Goal: Task Accomplishment & Management: Manage account settings

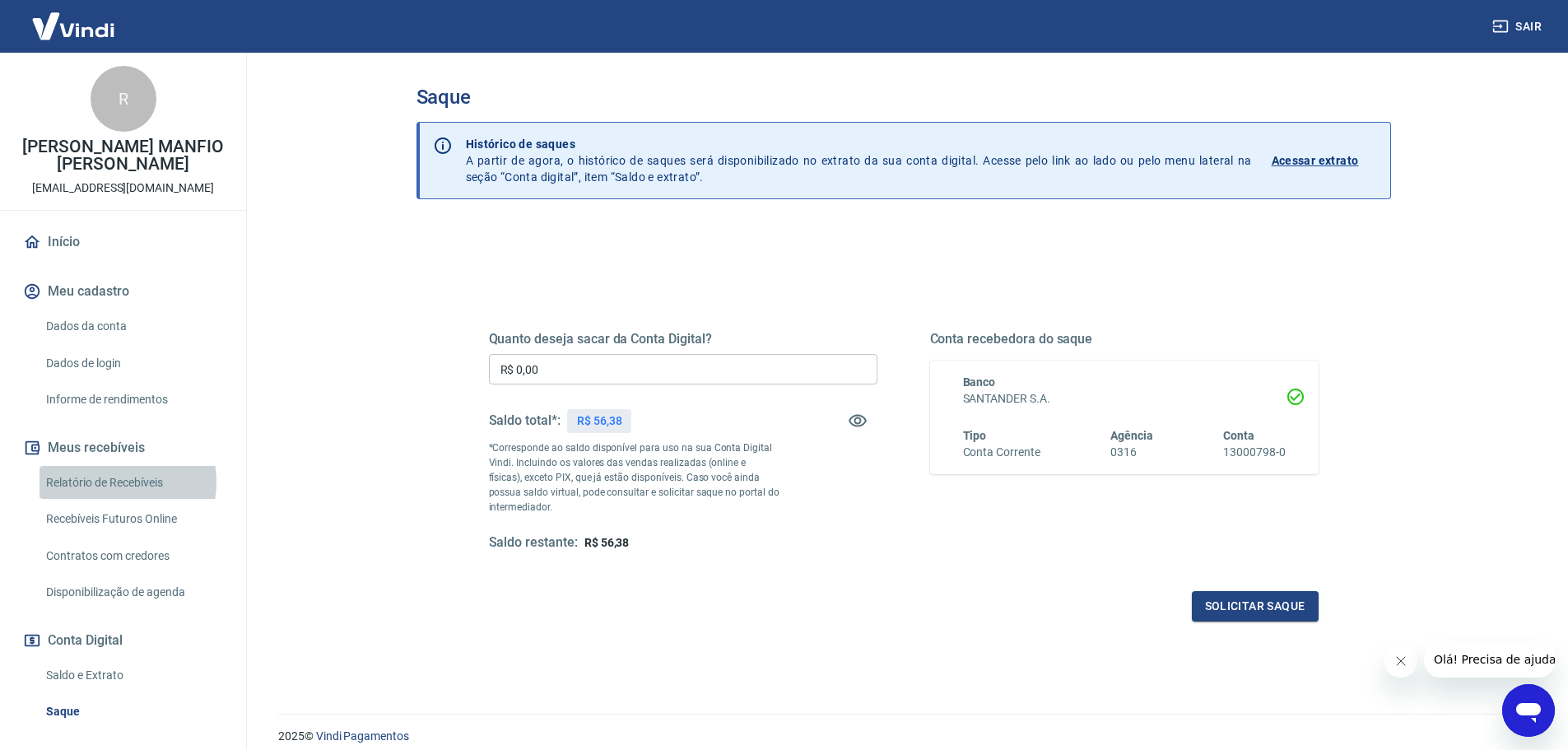
click at [108, 481] on link "Relatório de Recebíveis" at bounding box center [132, 482] width 186 height 34
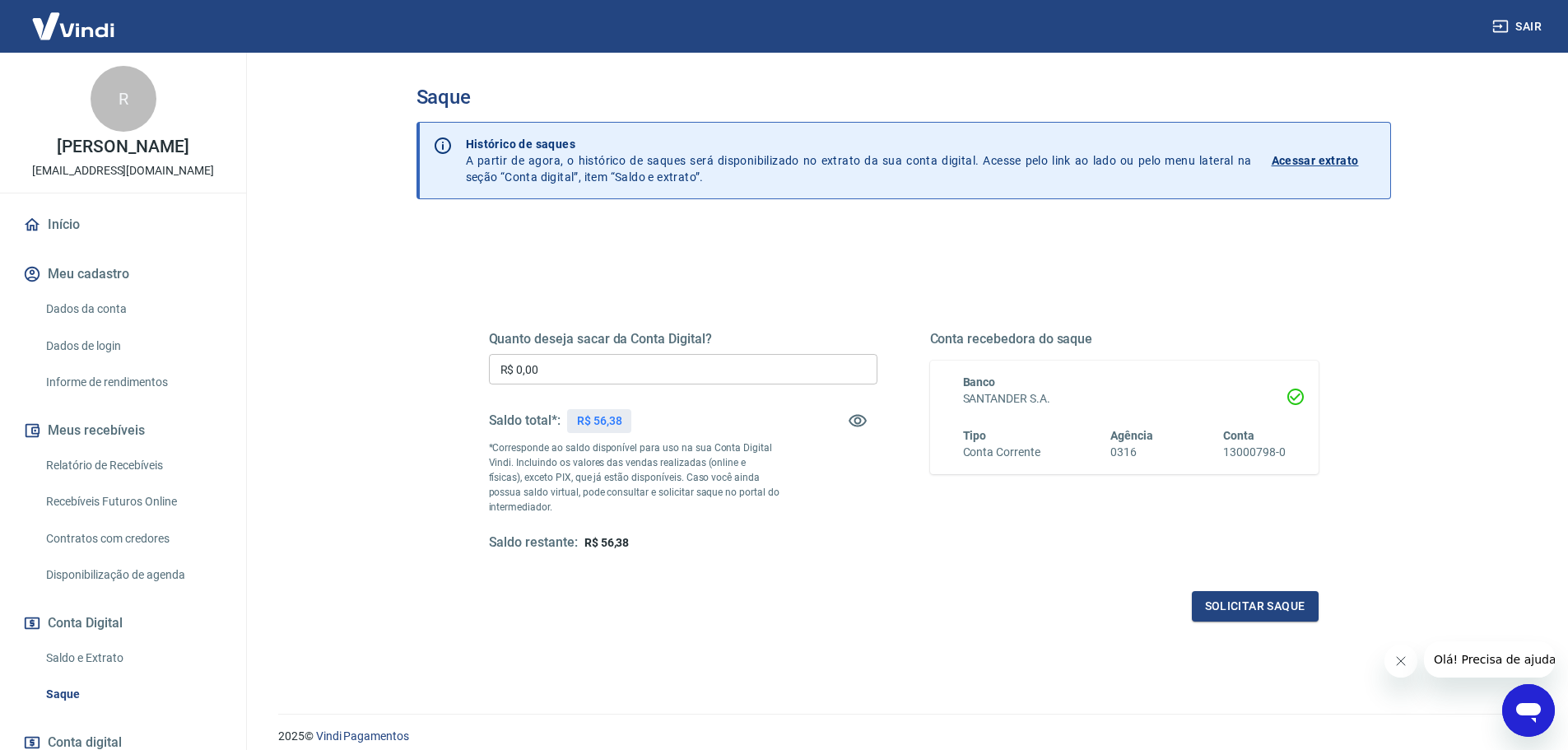
click at [79, 482] on link "Relatório de Recebíveis" at bounding box center [132, 465] width 186 height 34
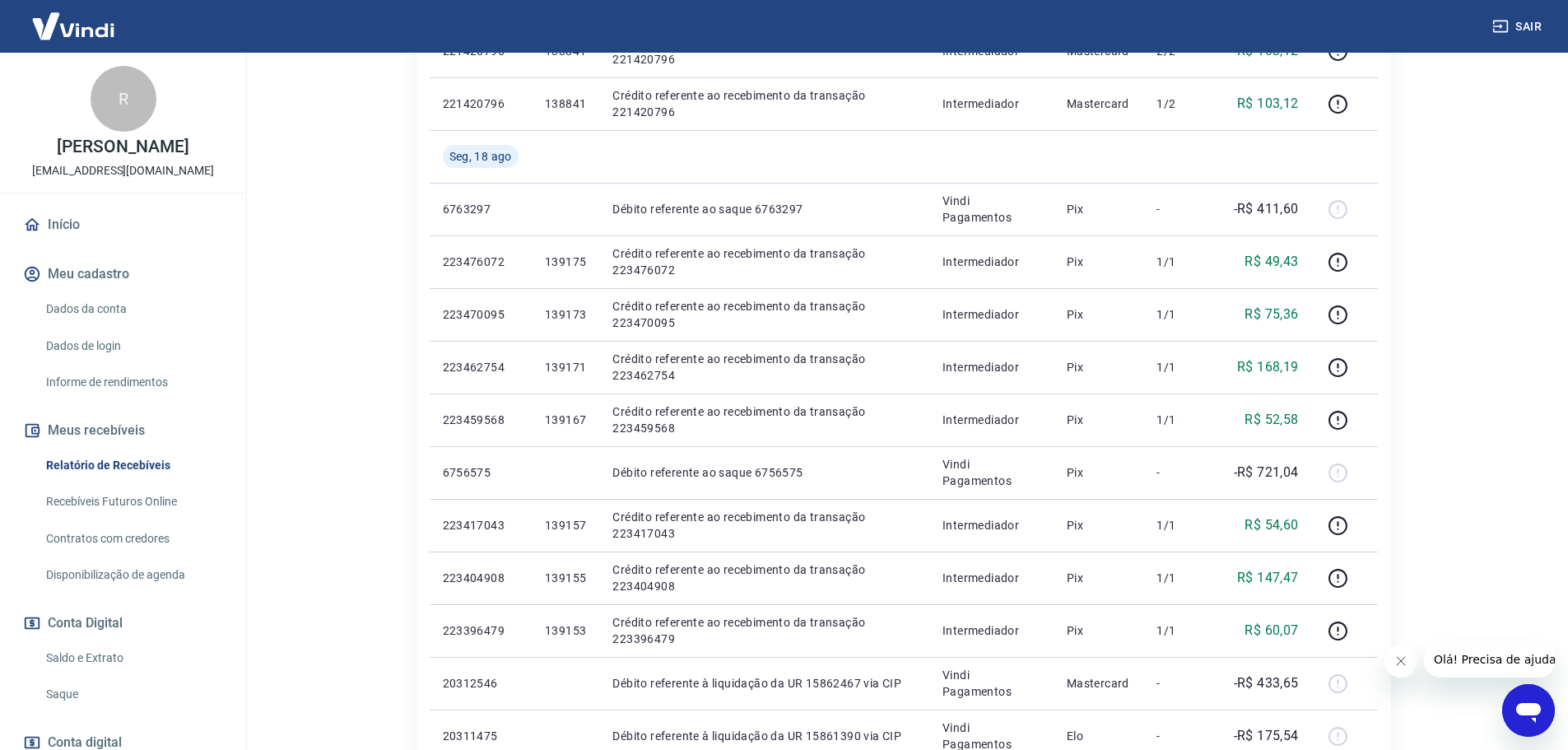
scroll to position [658, 0]
